Goal: Task Accomplishment & Management: Manage account settings

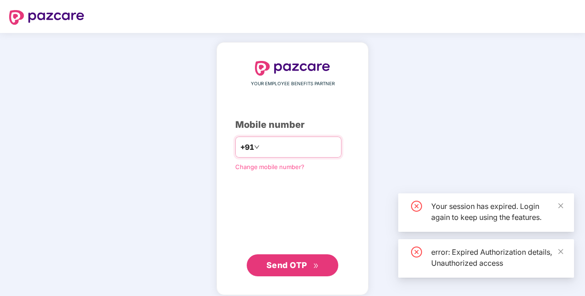
click at [280, 148] on input "number" at bounding box center [298, 147] width 75 height 15
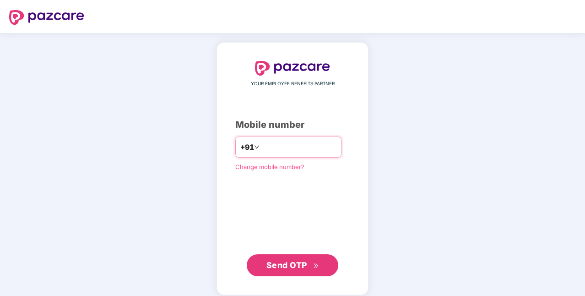
type input "**********"
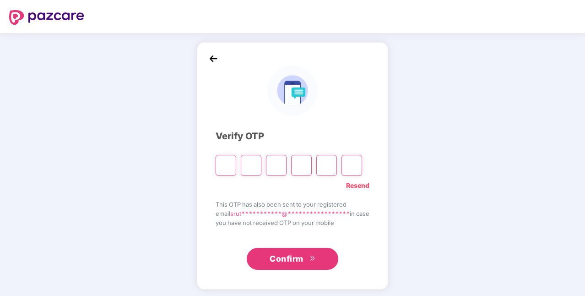
type input "*"
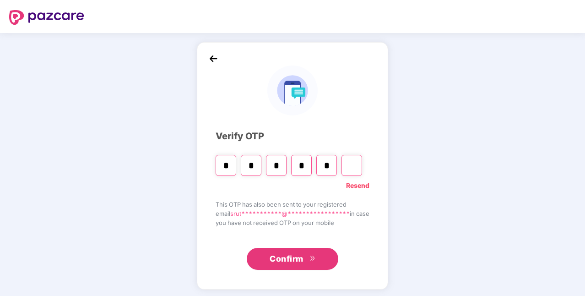
type input "*"
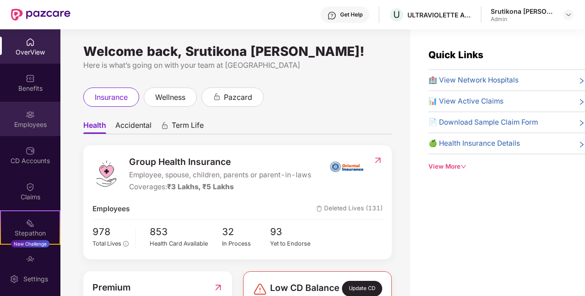
click at [41, 113] on div "Employees" at bounding box center [30, 119] width 60 height 34
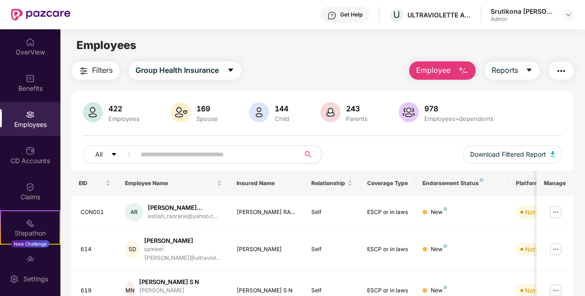
click at [171, 153] on input "text" at bounding box center [214, 154] width 147 height 14
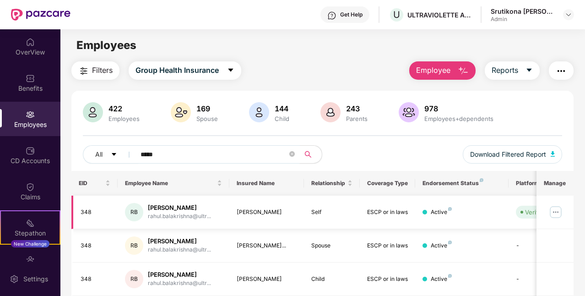
type input "*****"
click at [182, 214] on div "rahul.balakrishna@ultr..." at bounding box center [179, 216] width 63 height 9
click at [555, 211] on img at bounding box center [555, 212] width 15 height 15
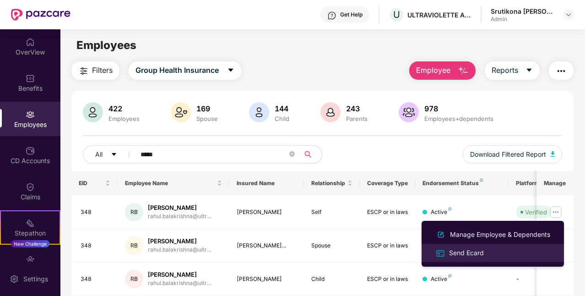
click at [462, 255] on div "Send Ecard" at bounding box center [466, 253] width 38 height 10
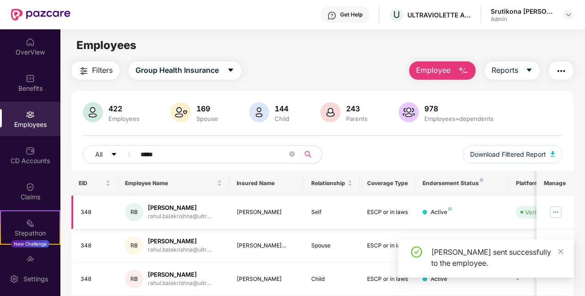
click at [560, 211] on img at bounding box center [555, 212] width 15 height 15
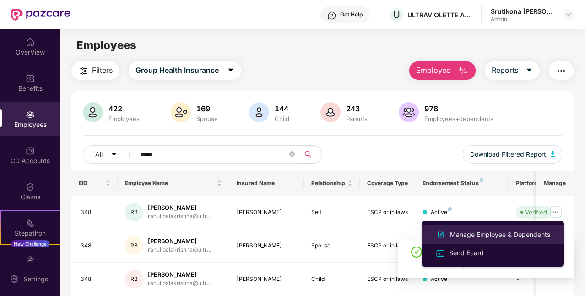
click at [494, 237] on div "Manage Employee & Dependents" at bounding box center [500, 234] width 104 height 10
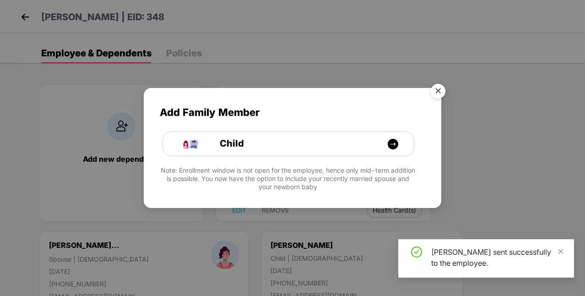
click at [437, 90] on img "Close" at bounding box center [438, 93] width 26 height 26
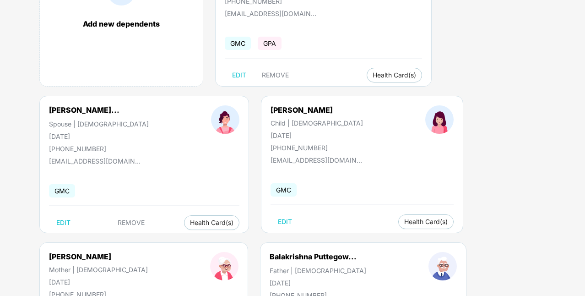
scroll to position [137, 0]
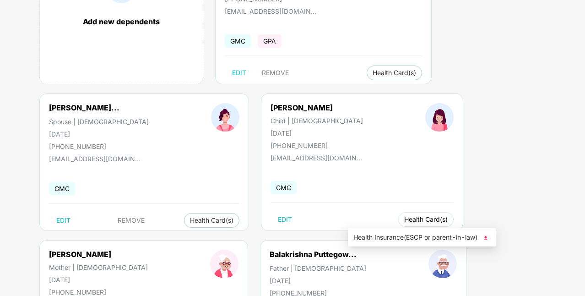
click at [398, 215] on button "Health Card(s)" at bounding box center [425, 219] width 55 height 15
click at [380, 241] on span "Health Insurance(ESCP or parent-in-law)" at bounding box center [421, 237] width 137 height 10
click at [404, 217] on span "Health Card(s)" at bounding box center [425, 219] width 43 height 5
click at [436, 232] on span "Health Insurance(ESCP or parent-in-law)" at bounding box center [421, 237] width 137 height 10
click at [570, 108] on div "Add new dependents [PERSON_NAME] Employee | [DEMOGRAPHIC_DATA] [DATE] [PHONE_NU…" at bounding box center [303, 166] width 564 height 467
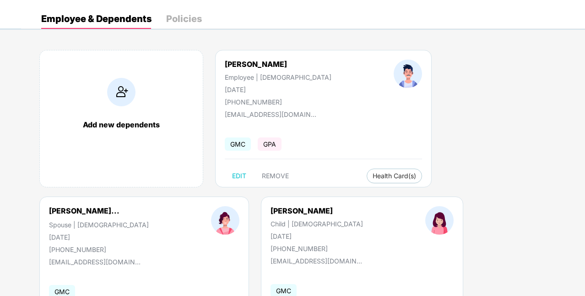
scroll to position [0, 0]
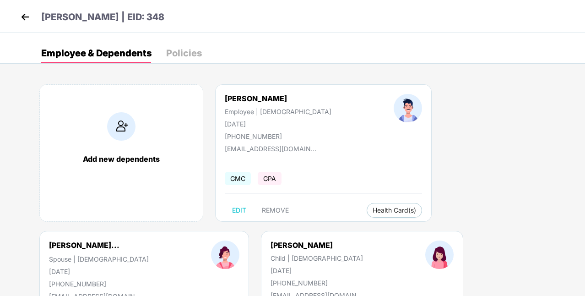
click at [30, 16] on img at bounding box center [25, 17] width 14 height 14
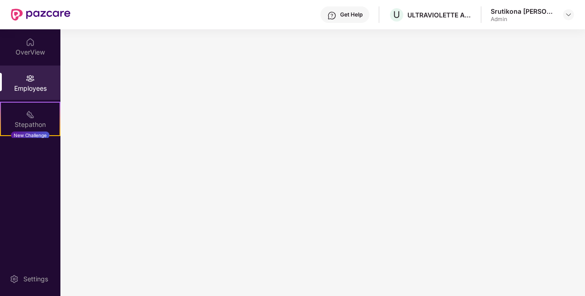
click at [30, 16] on img at bounding box center [41, 15] width 60 height 12
click at [32, 38] on img at bounding box center [30, 42] width 9 height 9
